Goal: Information Seeking & Learning: Learn about a topic

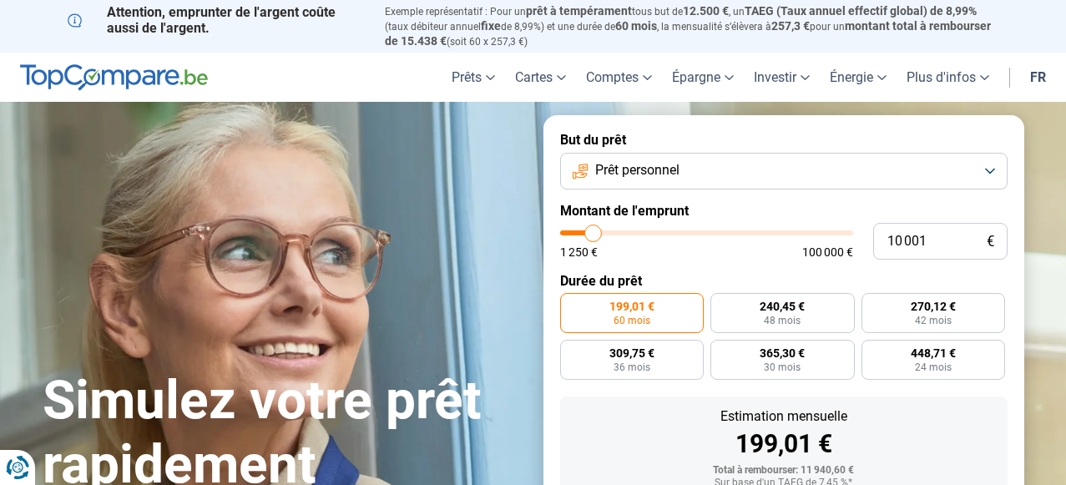
type input "9 000"
type input "9000"
type input "10 000"
type input "10000"
type input "10 750"
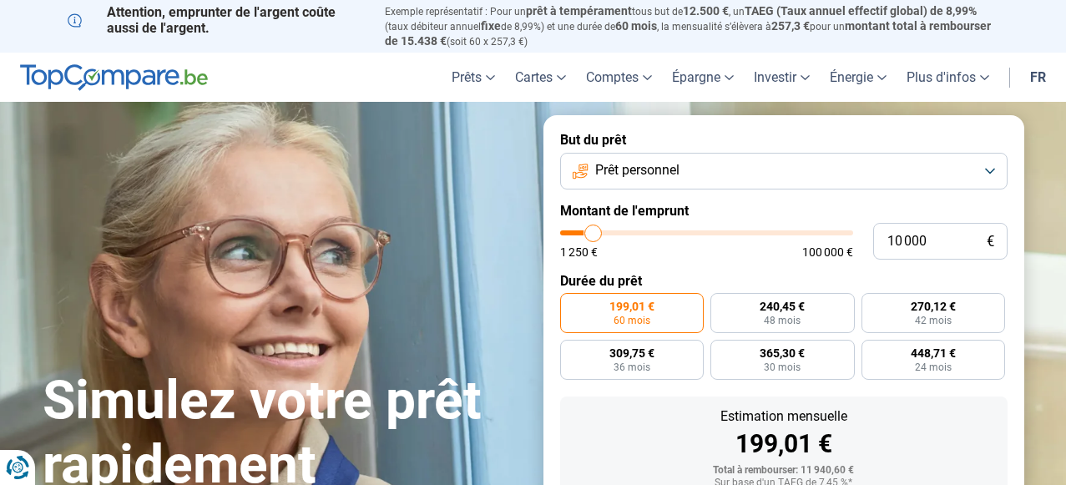
type input "10750"
type input "11 750"
type input "11750"
type input "12 250"
type input "12250"
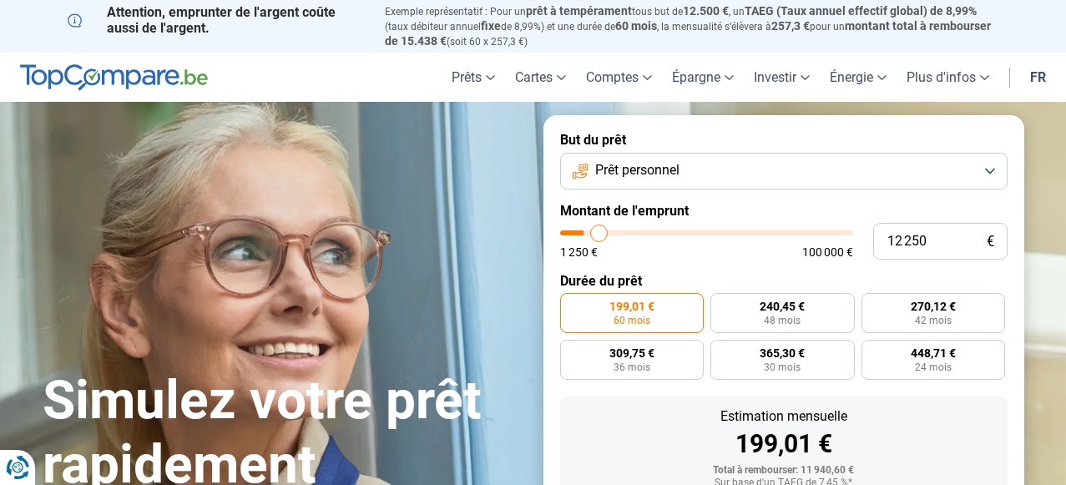
type input "13 250"
type input "13250"
type input "13 500"
type input "13500"
type input "14 000"
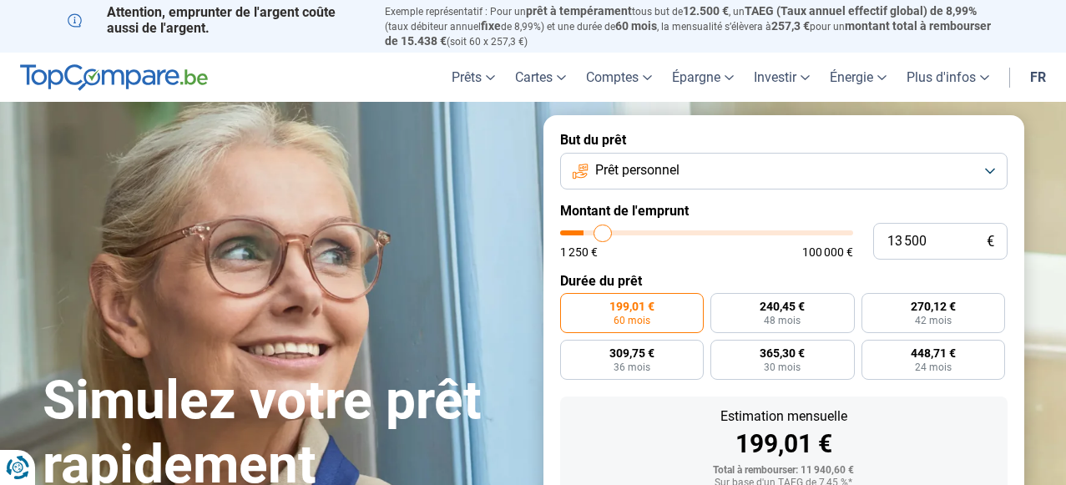
type input "14000"
type input "15 000"
type input "15000"
type input "15 250"
type input "15250"
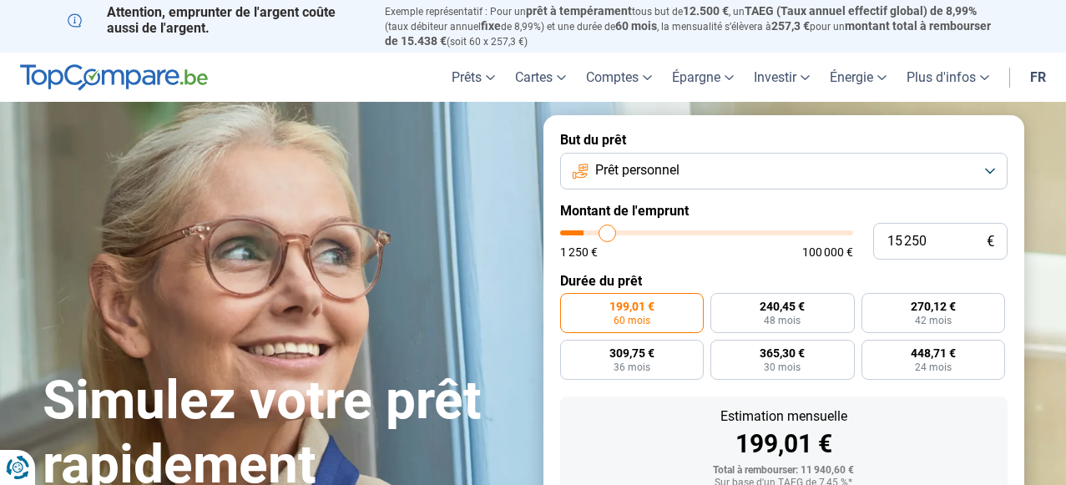
type input "16 000"
type input "16000"
type input "16 500"
type input "16500"
type input "17 000"
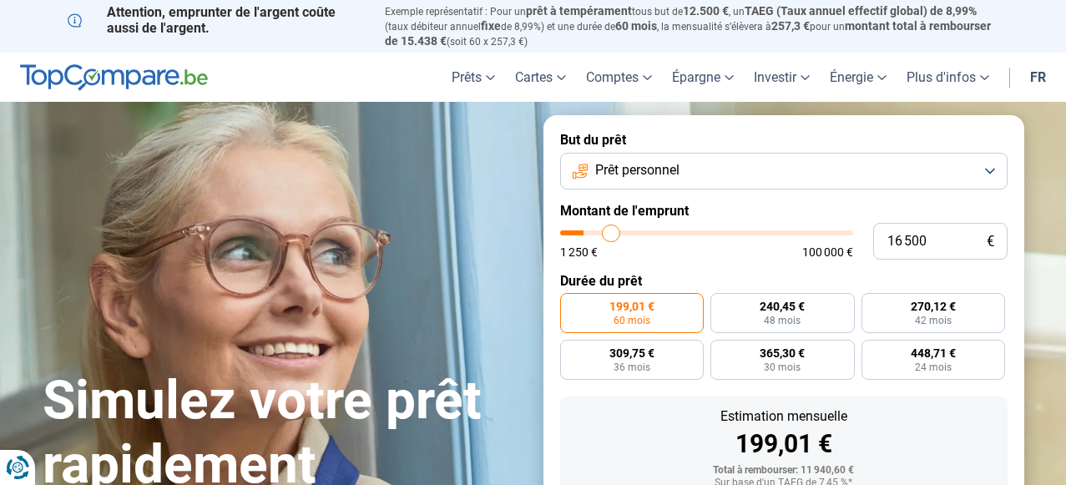
type input "17000"
type input "18 000"
type input "18000"
type input "18 500"
type input "18500"
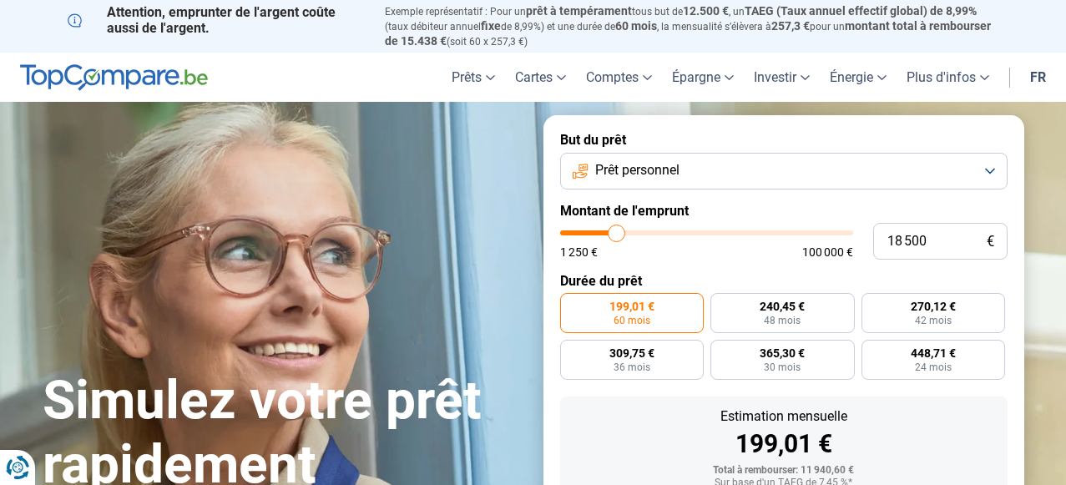
type input "19 250"
type input "19250"
type input "19 750"
type input "19750"
type input "20 750"
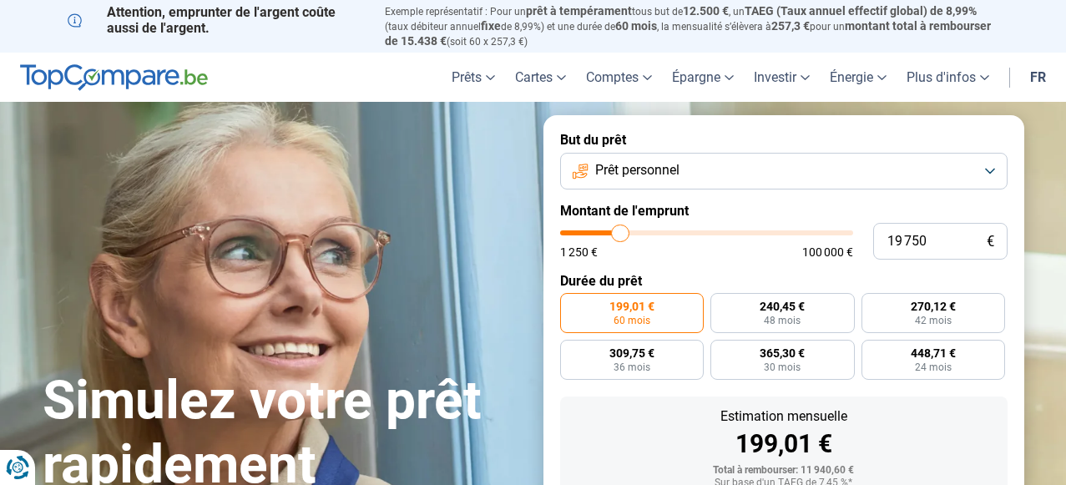
type input "20750"
type input "21 250"
type input "21250"
type input "22 250"
type input "22250"
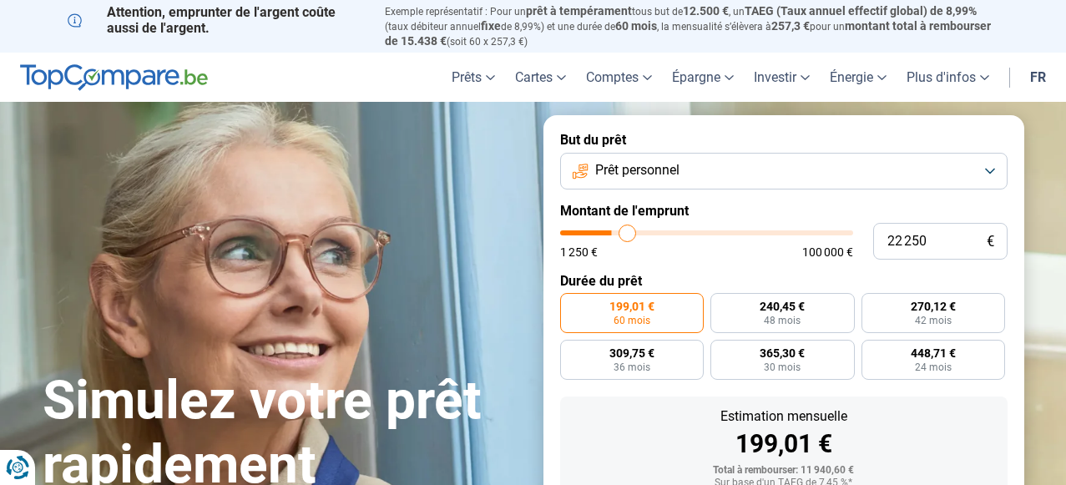
type input "23 000"
type input "23000"
type input "24 250"
type input "24250"
type input "25 500"
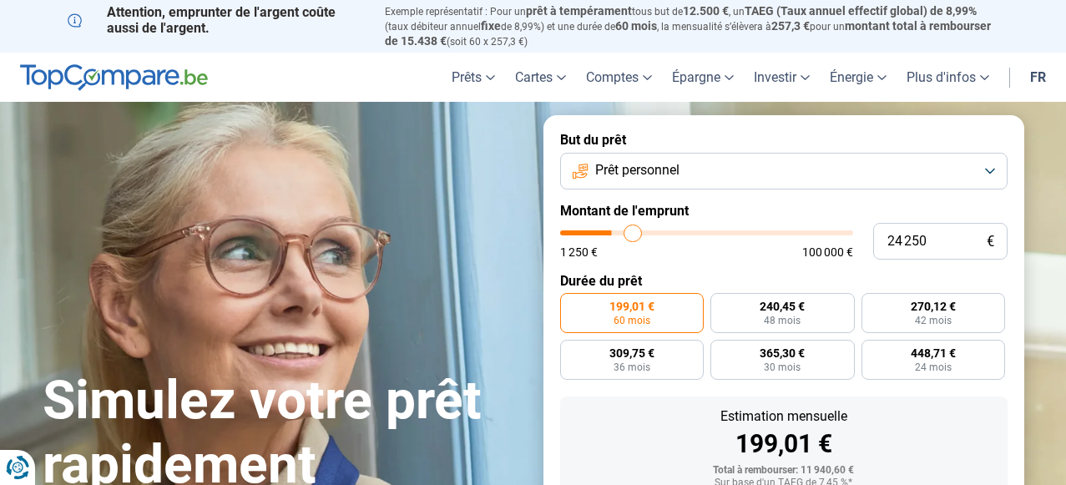
type input "25500"
type input "26 750"
type input "26750"
type input "27 750"
type input "27750"
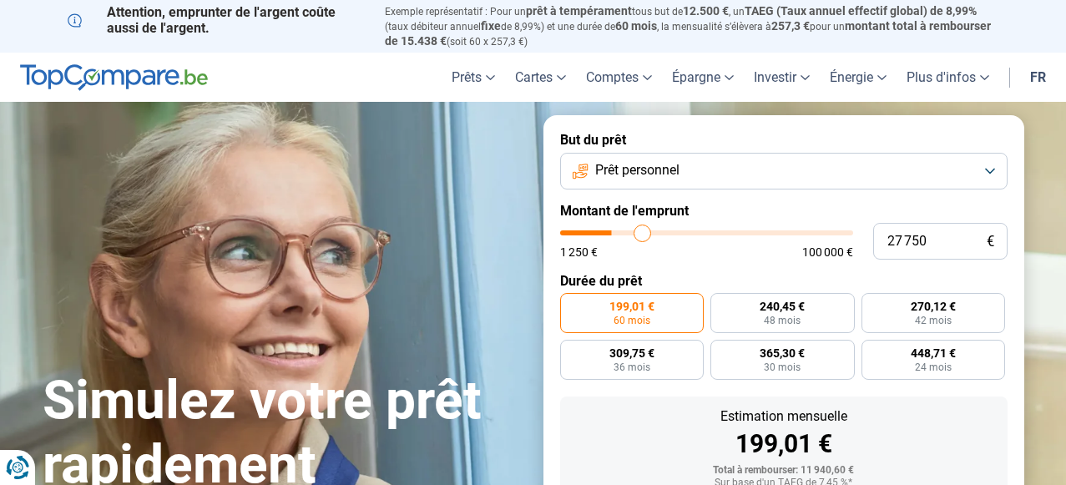
type input "29 000"
type input "29000"
type input "30 500"
type input "30500"
type input "31 250"
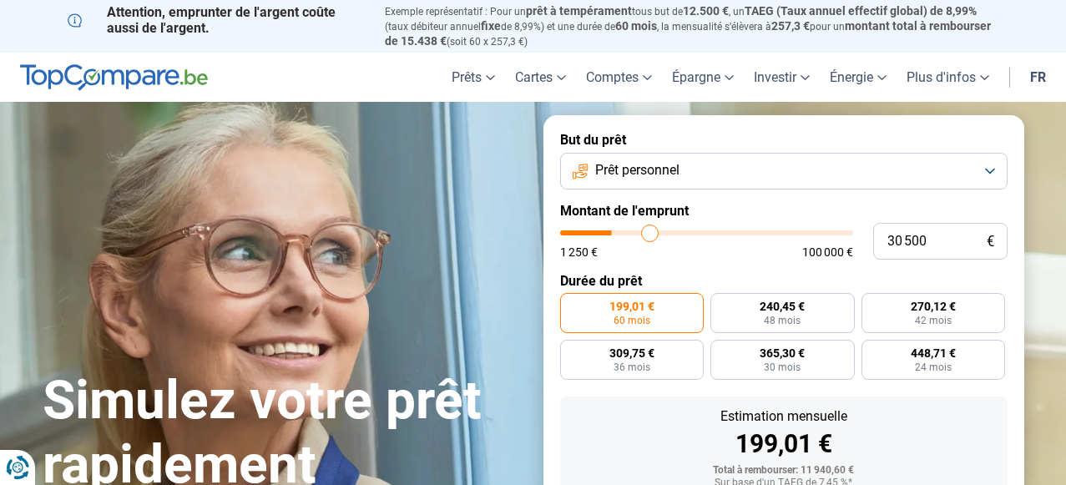
type input "31250"
type input "32 000"
type input "32000"
type input "32 750"
type input "32750"
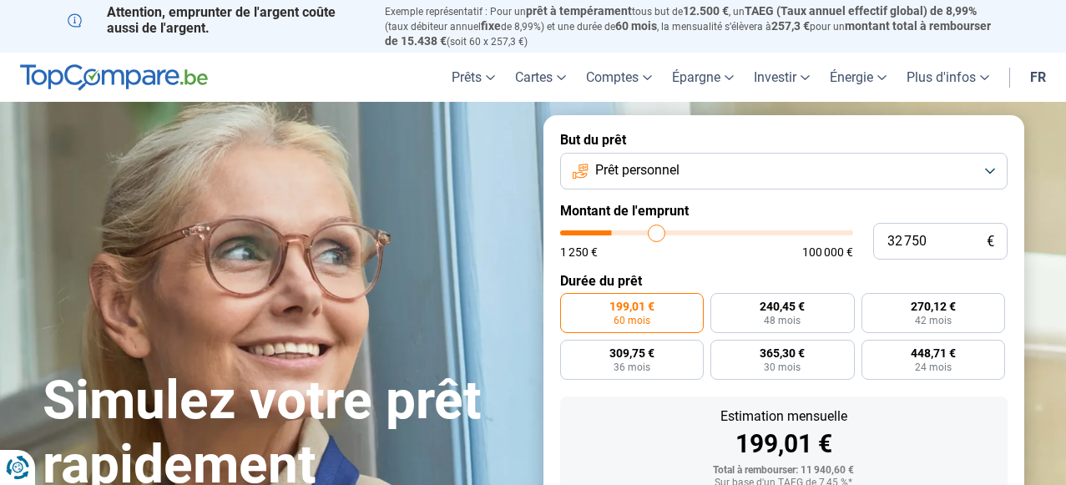
type input "33 250"
type input "33250"
type input "34 250"
type input "34250"
type input "34 750"
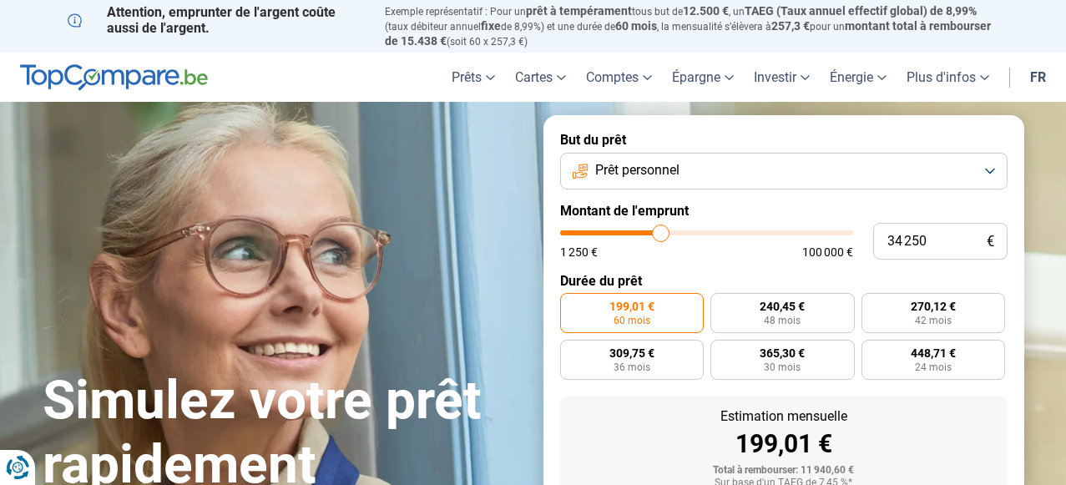
type input "34750"
type input "35 750"
type input "35750"
type input "36 250"
type input "36250"
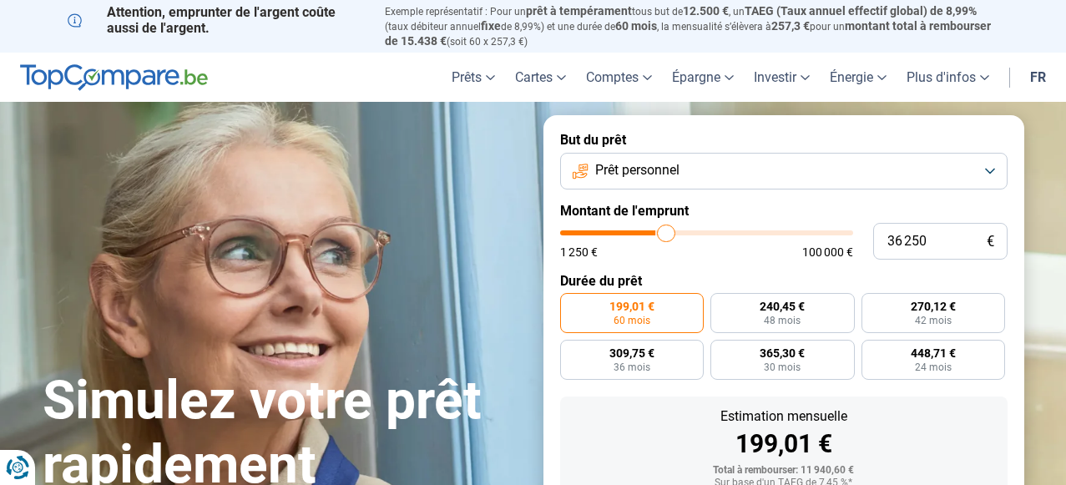
type input "36 500"
type input "36500"
type input "37 250"
type input "37250"
type input "37 750"
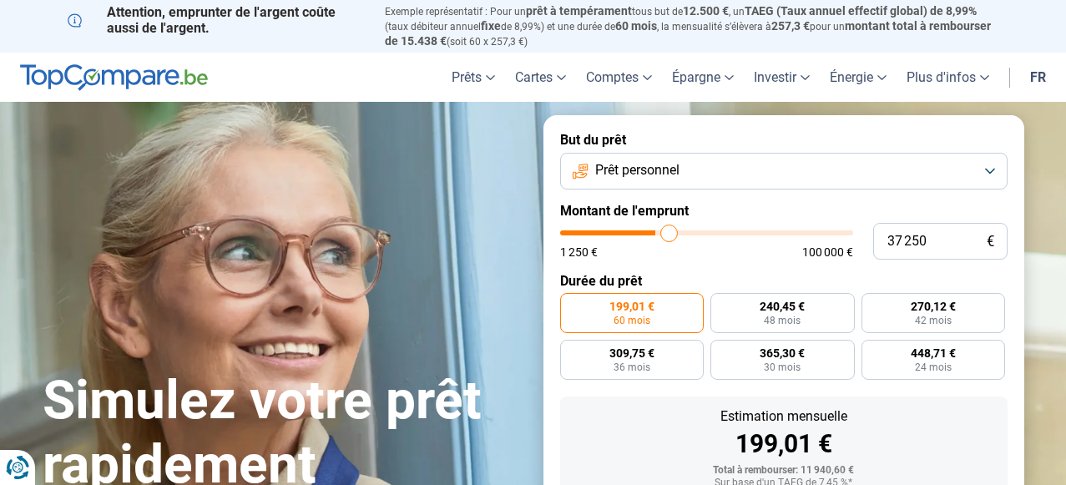
type input "37750"
type input "38 000"
type input "38000"
type input "38 250"
type input "38250"
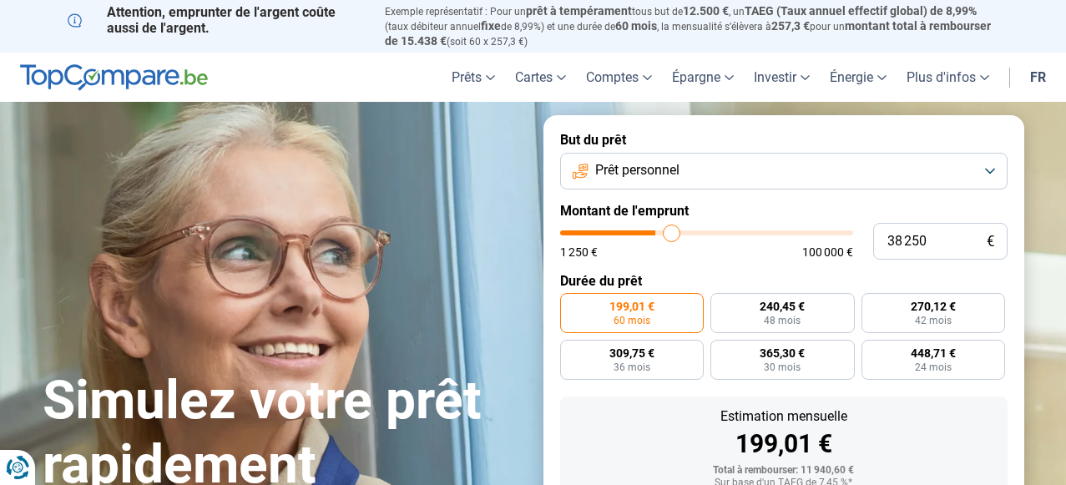
type input "38 750"
type input "38750"
type input "39 250"
type input "39250"
type input "39 500"
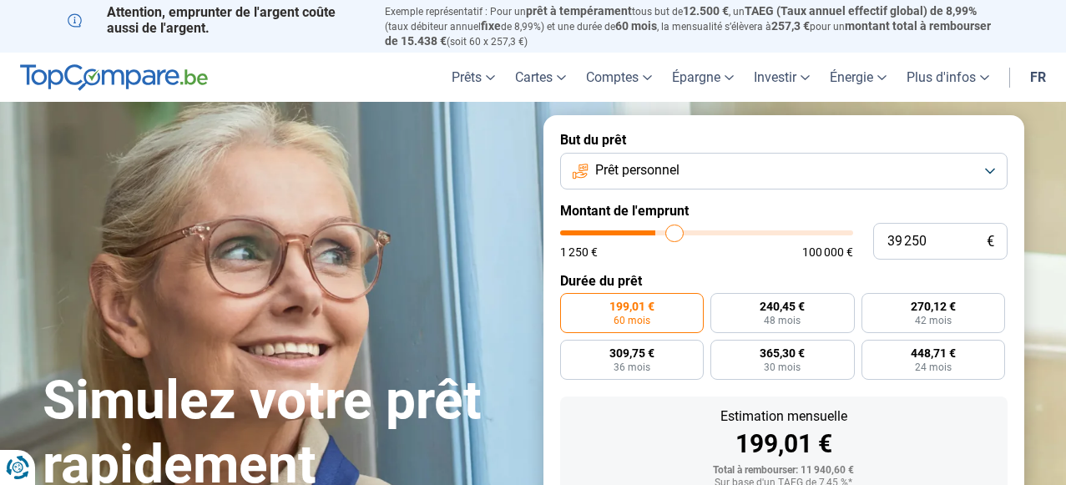
type input "39500"
type input "39 750"
type input "39750"
type input "40 000"
type input "40000"
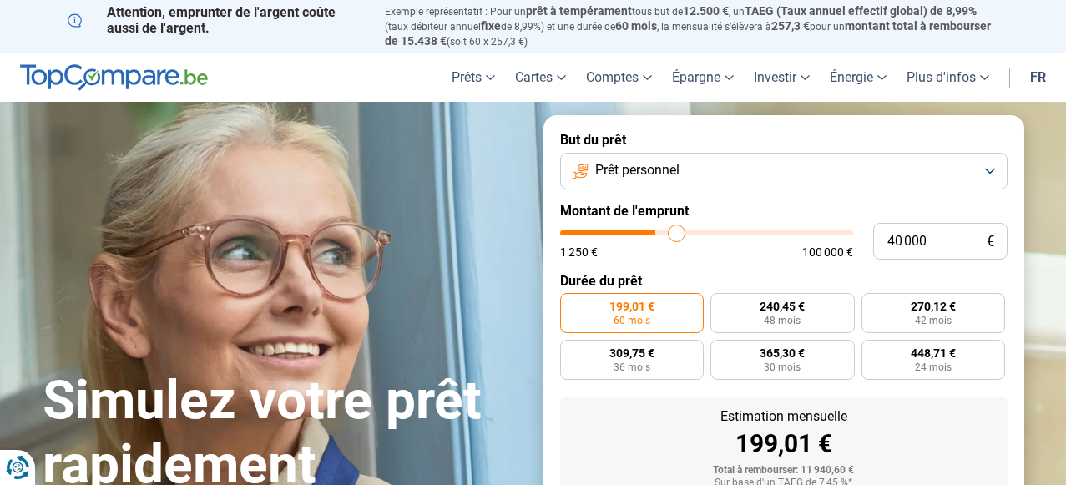
type input "40 500"
type input "40500"
type input "40 750"
type input "40750"
type input "41 000"
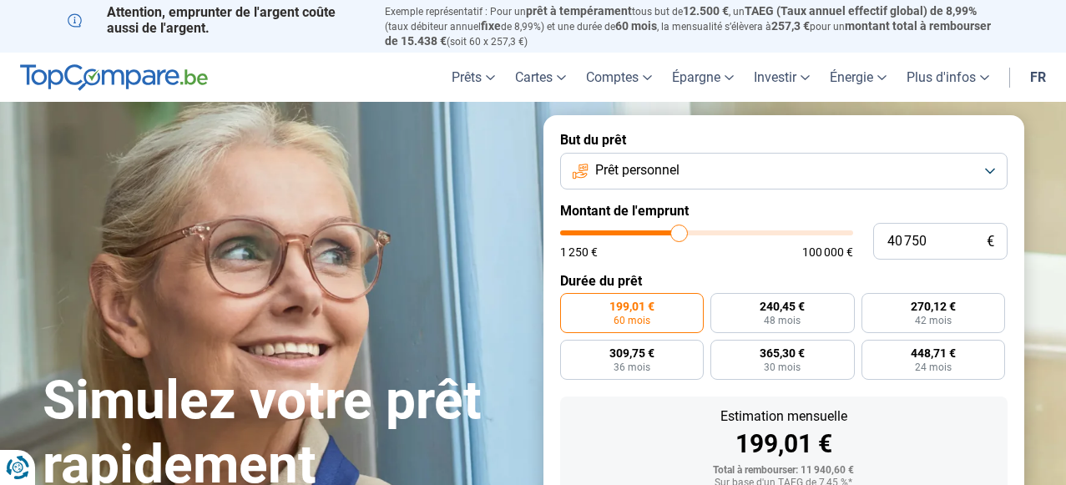
type input "41000"
type input "41 500"
type input "41500"
type input "42 000"
type input "42000"
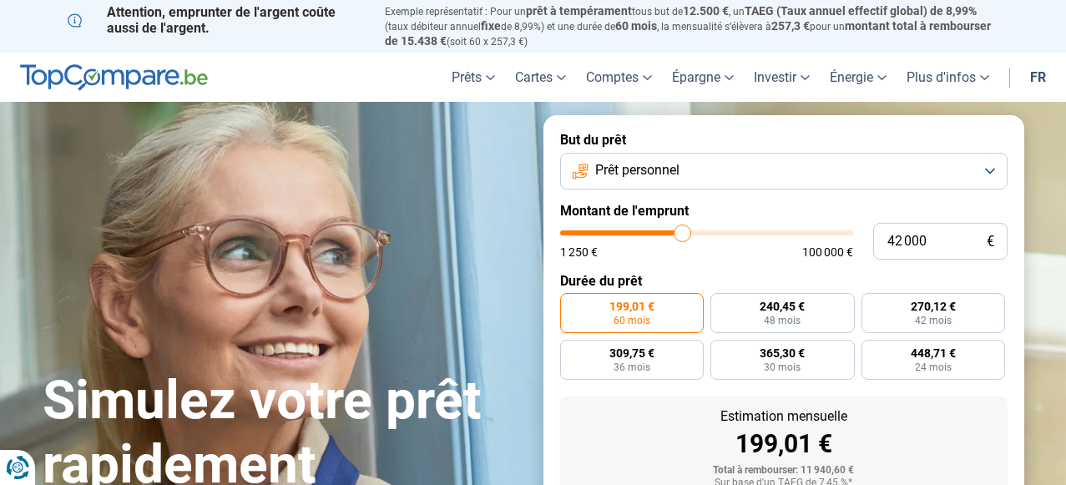
type input "42 250"
type input "42250"
type input "42 500"
type input "42500"
type input "42 750"
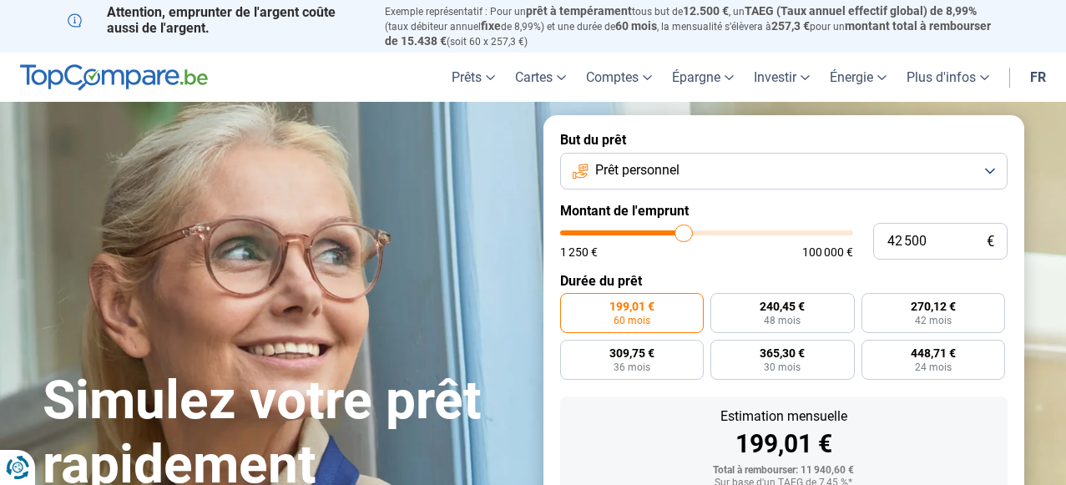
type input "42750"
type input "43 000"
type input "43000"
type input "43 500"
type input "43500"
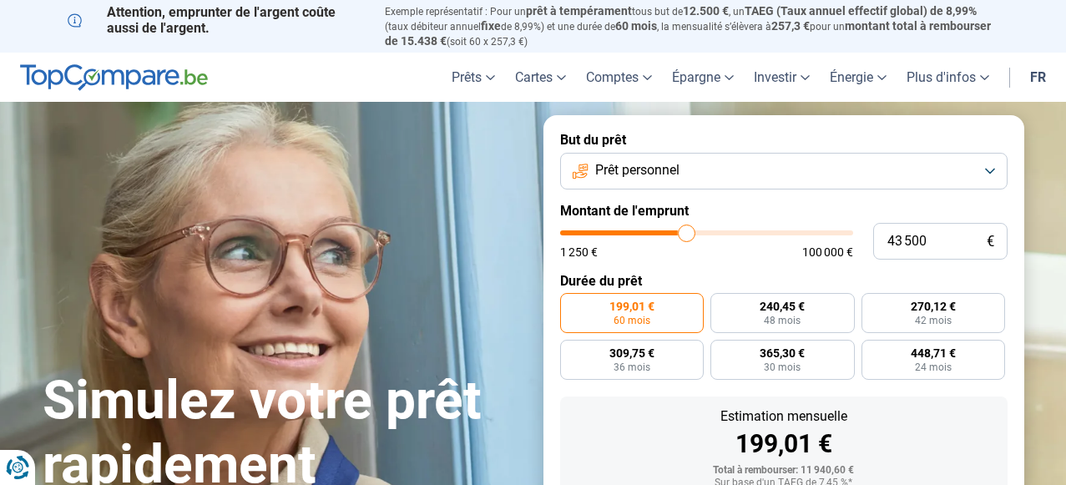
type input "43 750"
type input "43750"
type input "44 000"
type input "44000"
type input "44 250"
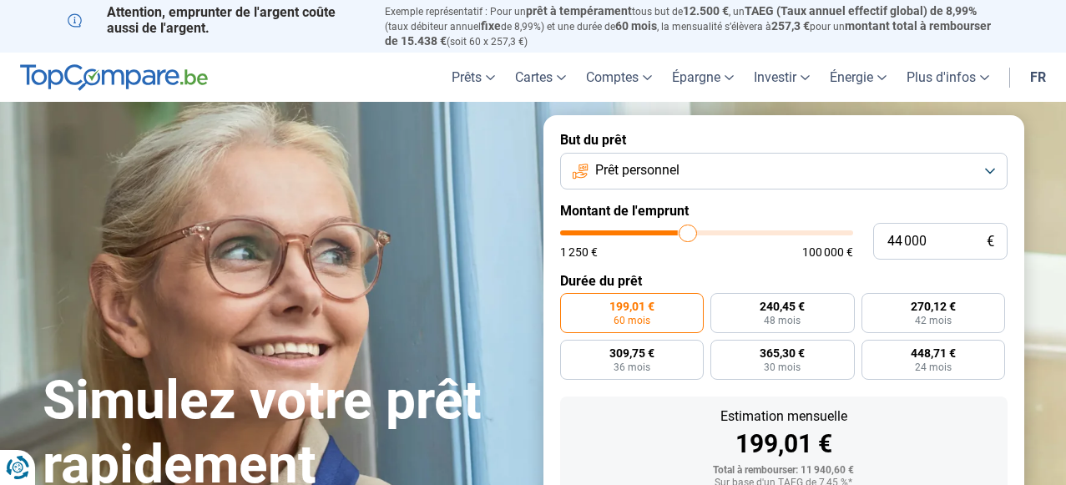
type input "44250"
type input "44 500"
type input "44500"
type input "45 000"
type input "45000"
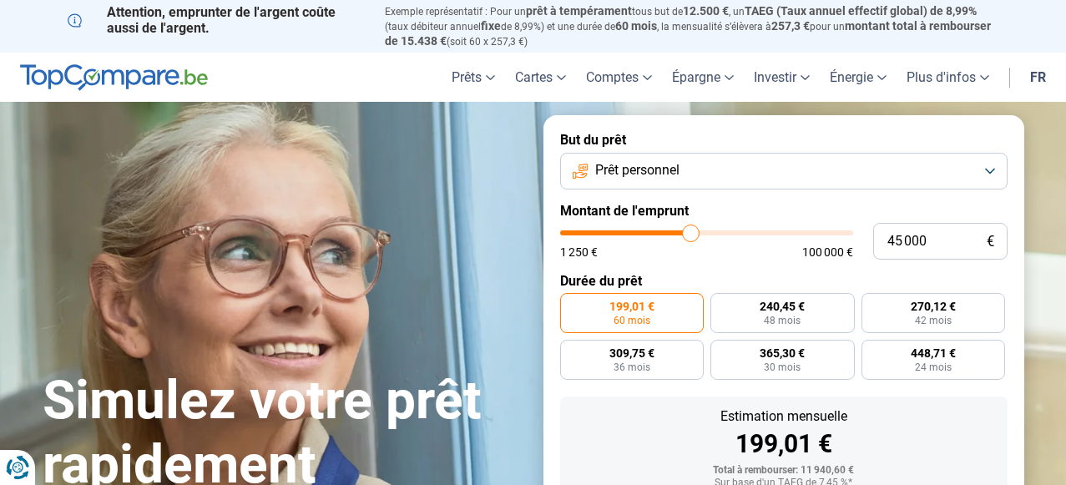
type input "45 250"
type input "45250"
type input "45 500"
type input "45500"
type input "45 750"
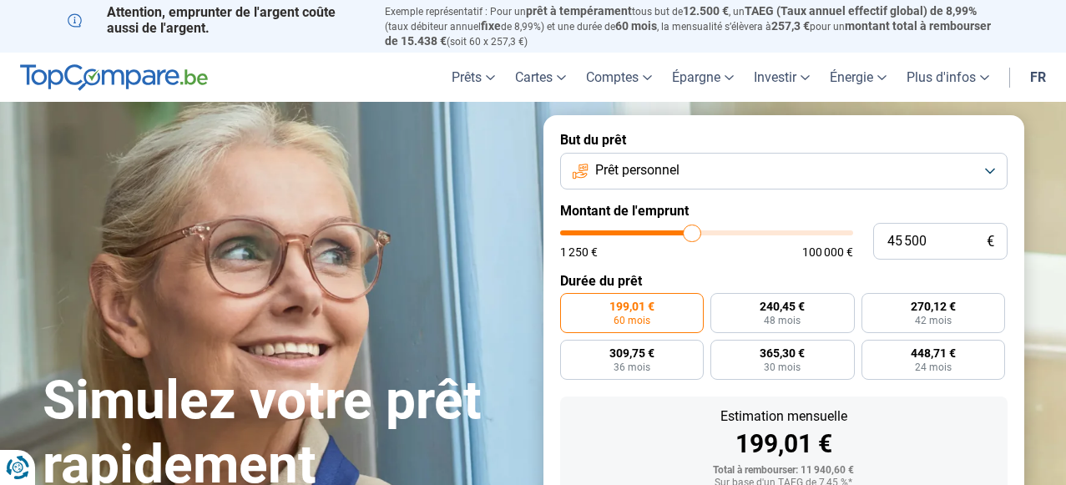
type input "45750"
type input "46 000"
type input "46000"
type input "46 750"
type input "46750"
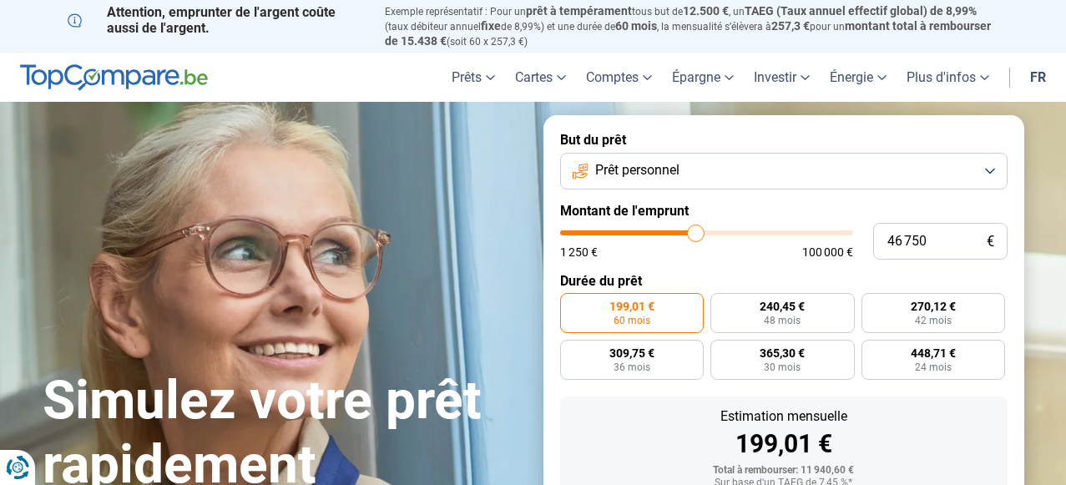
type input "47 000"
type input "47000"
type input "47 250"
type input "47250"
type input "47 500"
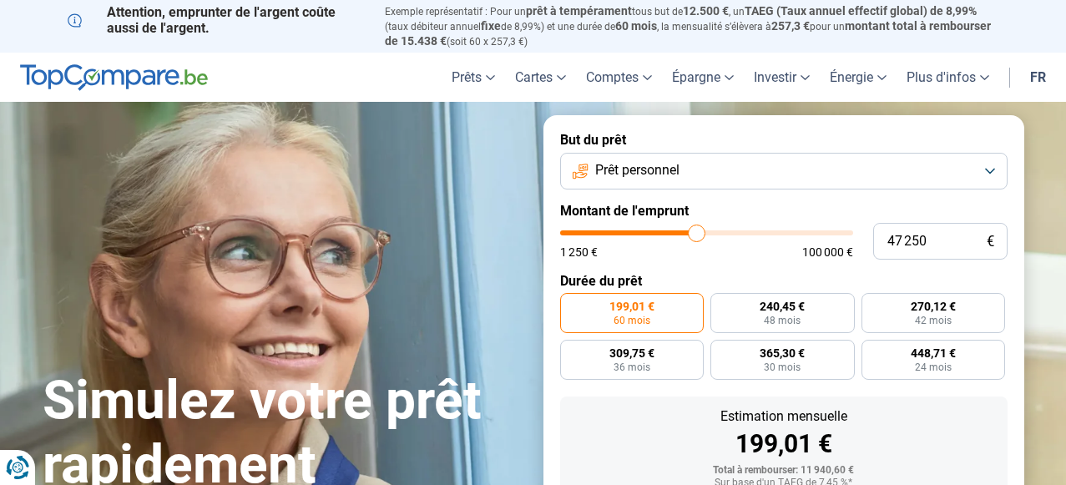
type input "47500"
type input "48 000"
type input "48000"
type input "48 250"
type input "48250"
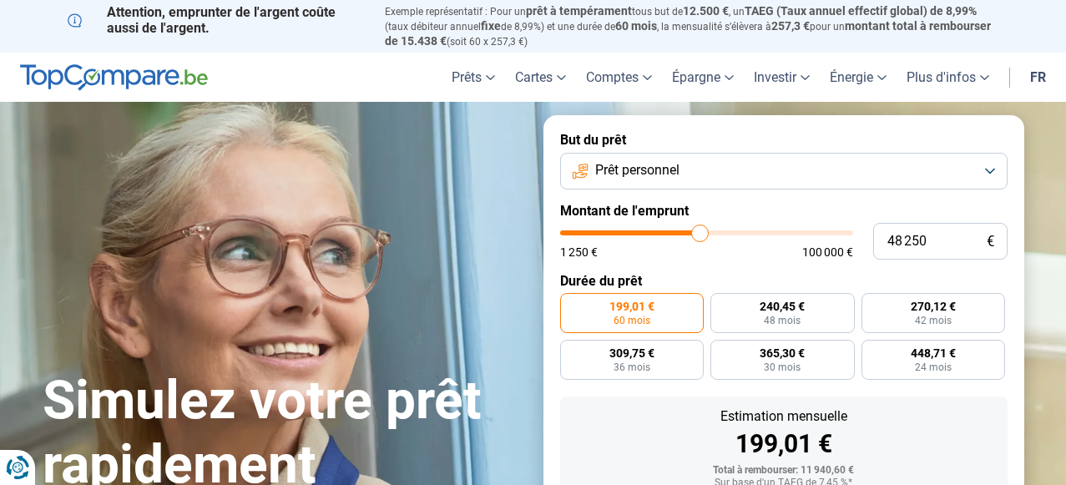
type input "48 500"
type input "48500"
type input "48 750"
type input "48750"
type input "49 000"
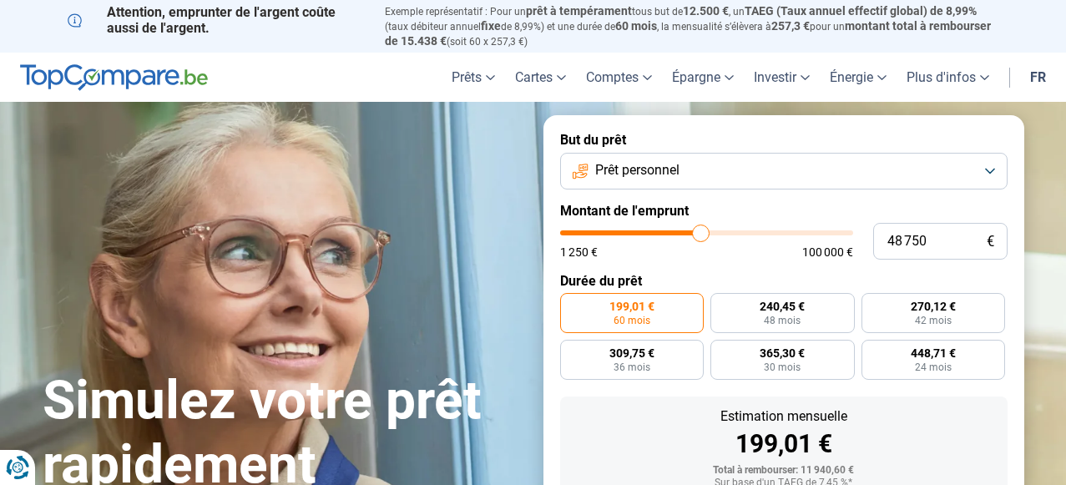
type input "49000"
type input "49 500"
type input "49500"
type input "49 750"
type input "49750"
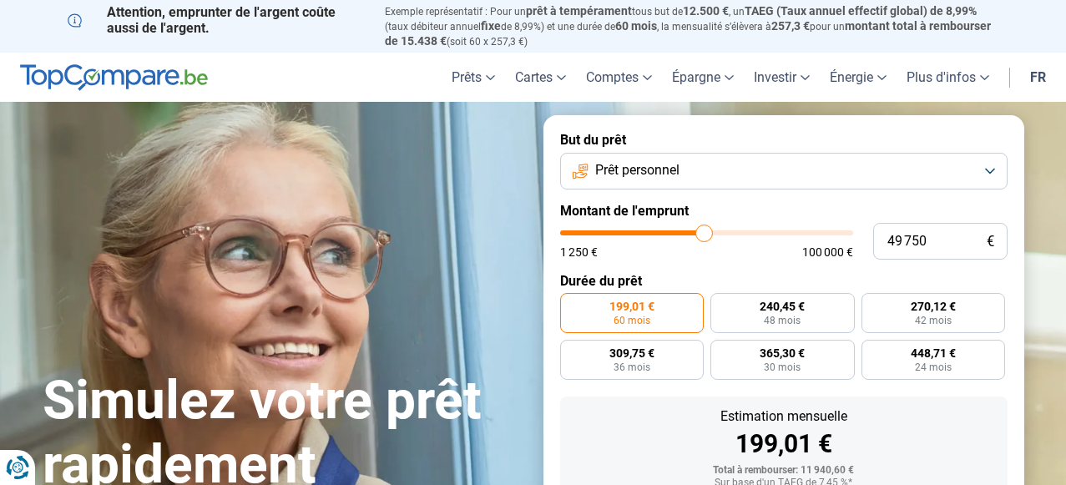
type input "50 000"
type input "50000"
type input "50 250"
type input "50250"
type input "50 500"
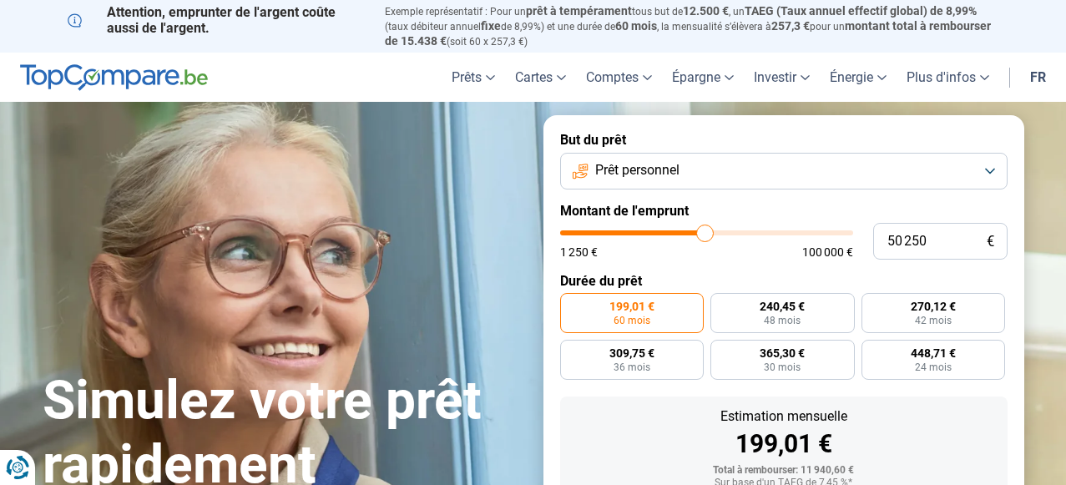
type input "50500"
type input "50 250"
type input "50250"
type input "50 000"
type input "50000"
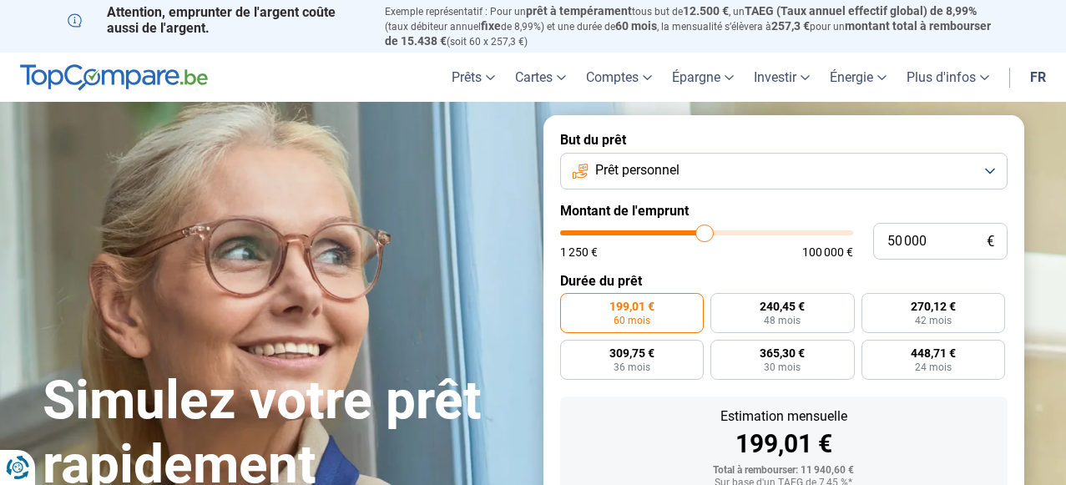
type input "49 750"
type input "49750"
type input "50 000"
drag, startPoint x: 590, startPoint y: 231, endPoint x: 705, endPoint y: 231, distance: 114.4
type input "50000"
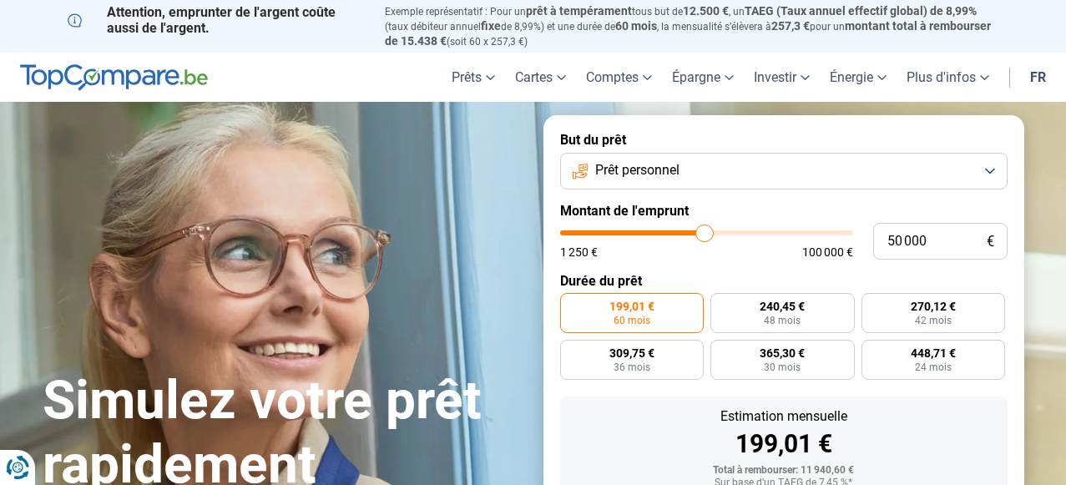
click at [705, 231] on input "range" at bounding box center [706, 232] width 293 height 5
radio input "false"
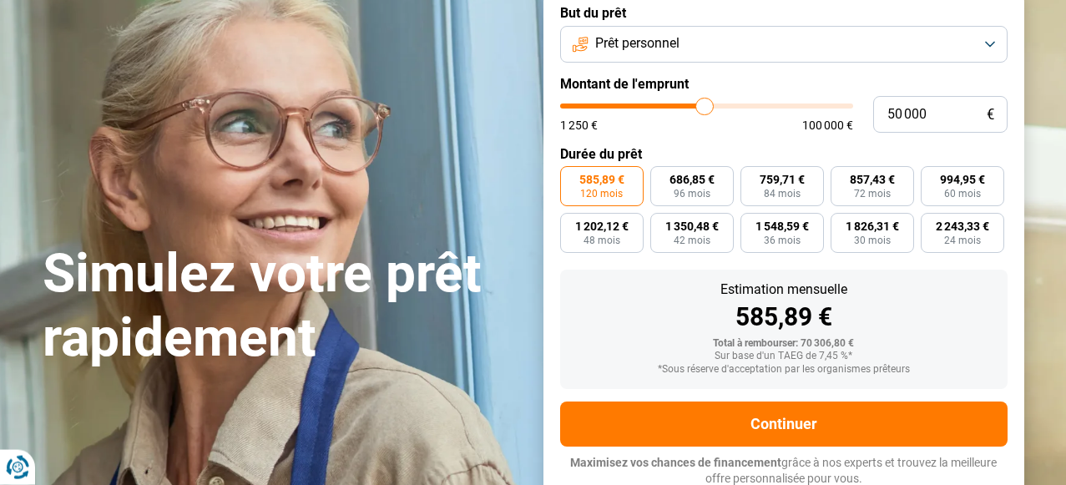
scroll to position [128, 0]
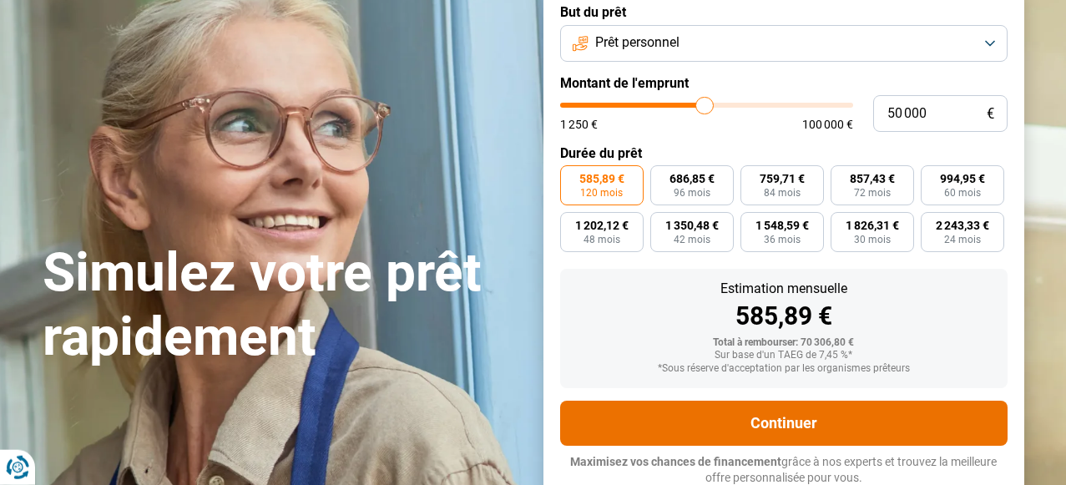
click at [745, 422] on button "Continuer" at bounding box center [783, 423] width 447 height 45
